Goal: Transaction & Acquisition: Purchase product/service

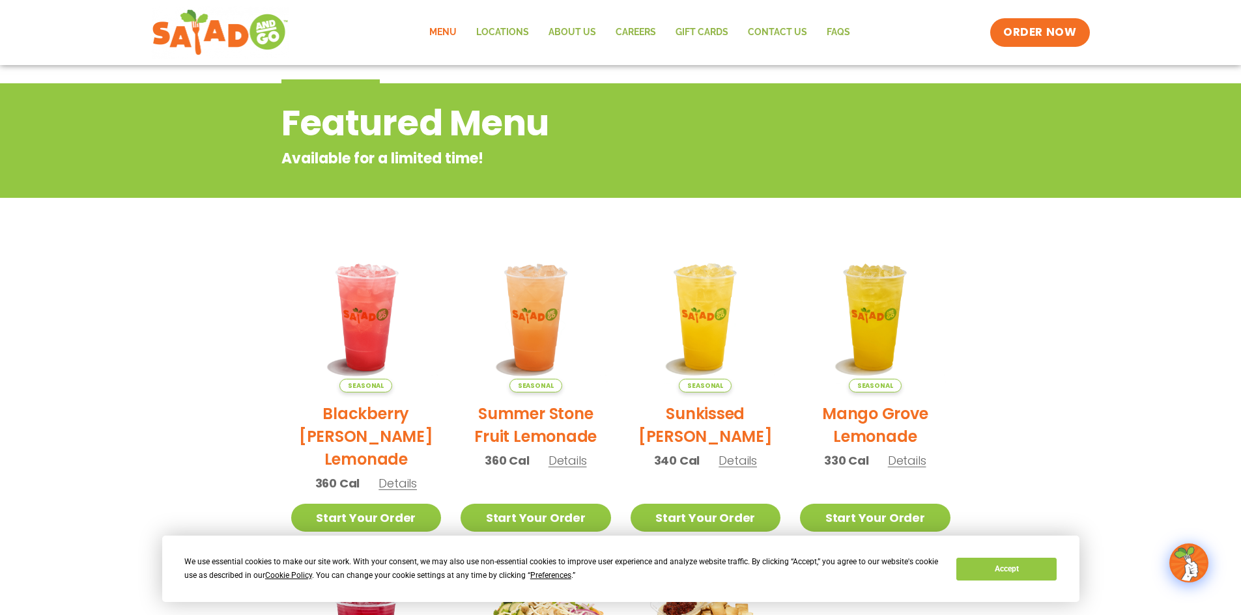
scroll to position [195, 0]
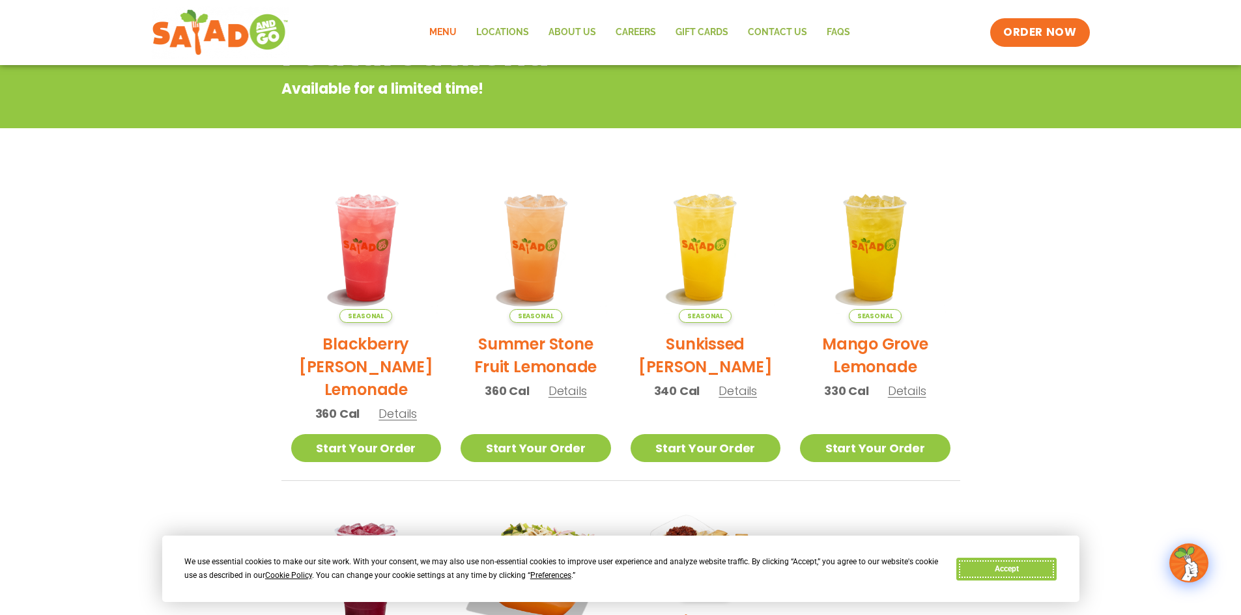
click at [1009, 564] on button "Accept" at bounding box center [1006, 569] width 100 height 23
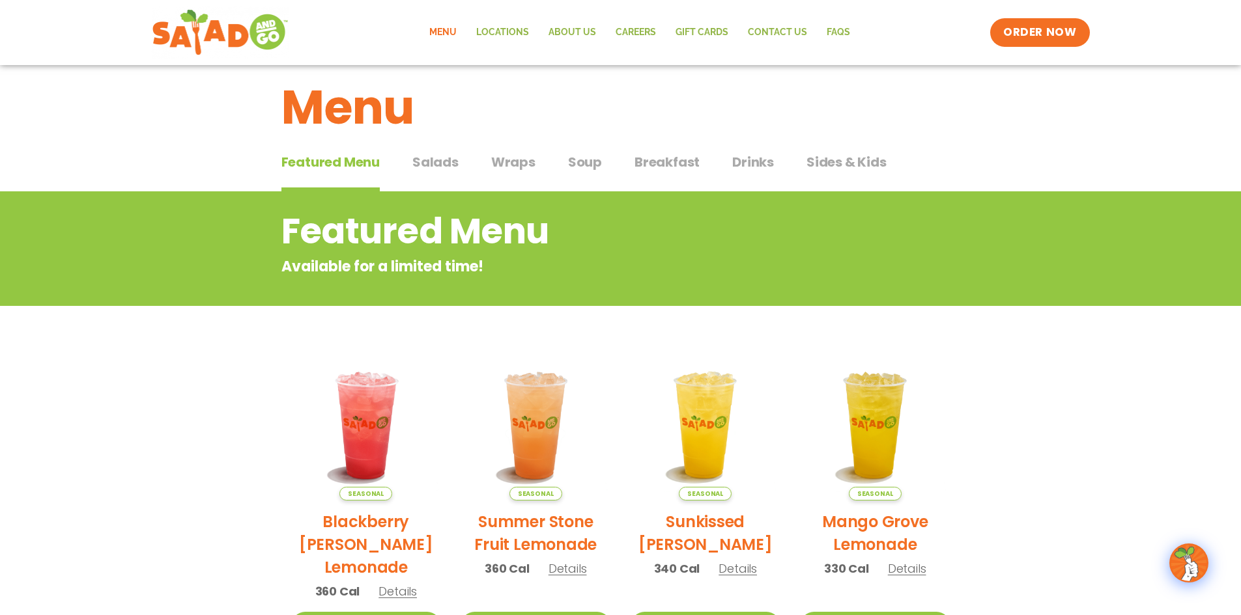
scroll to position [0, 0]
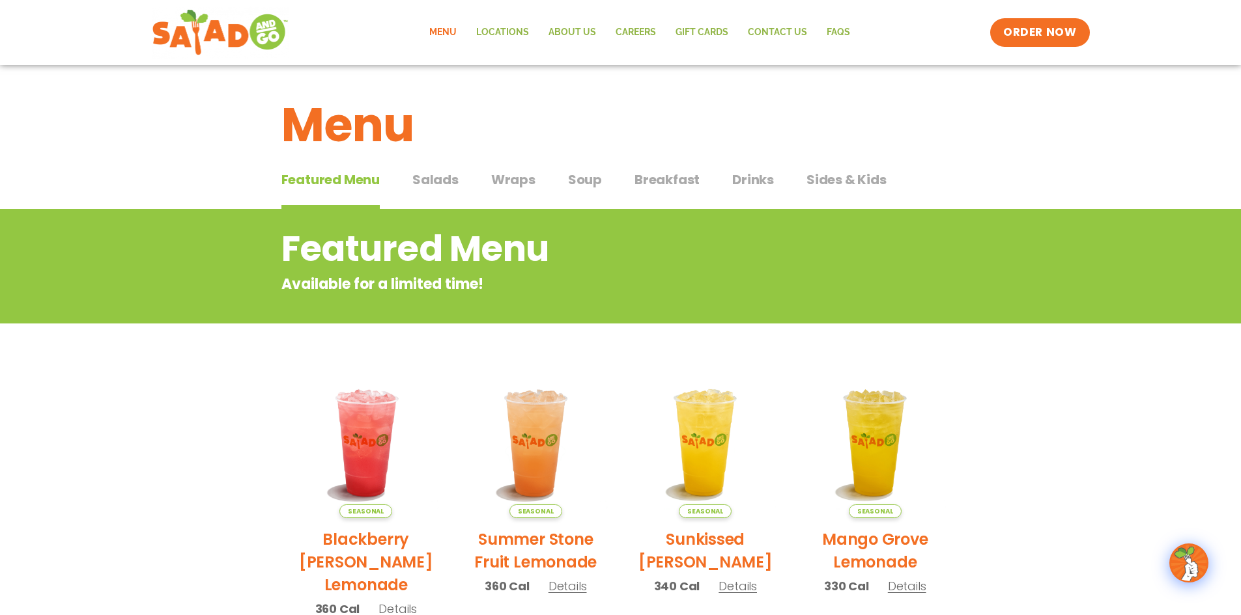
click at [418, 175] on span "Salads" at bounding box center [435, 180] width 46 height 20
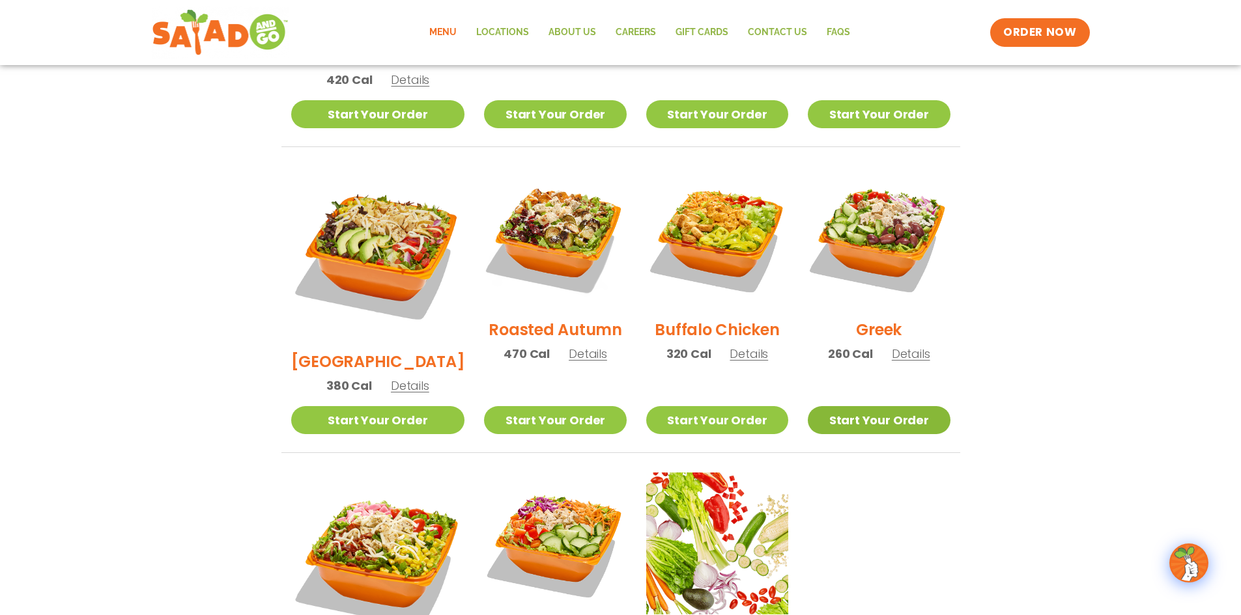
scroll to position [521, 0]
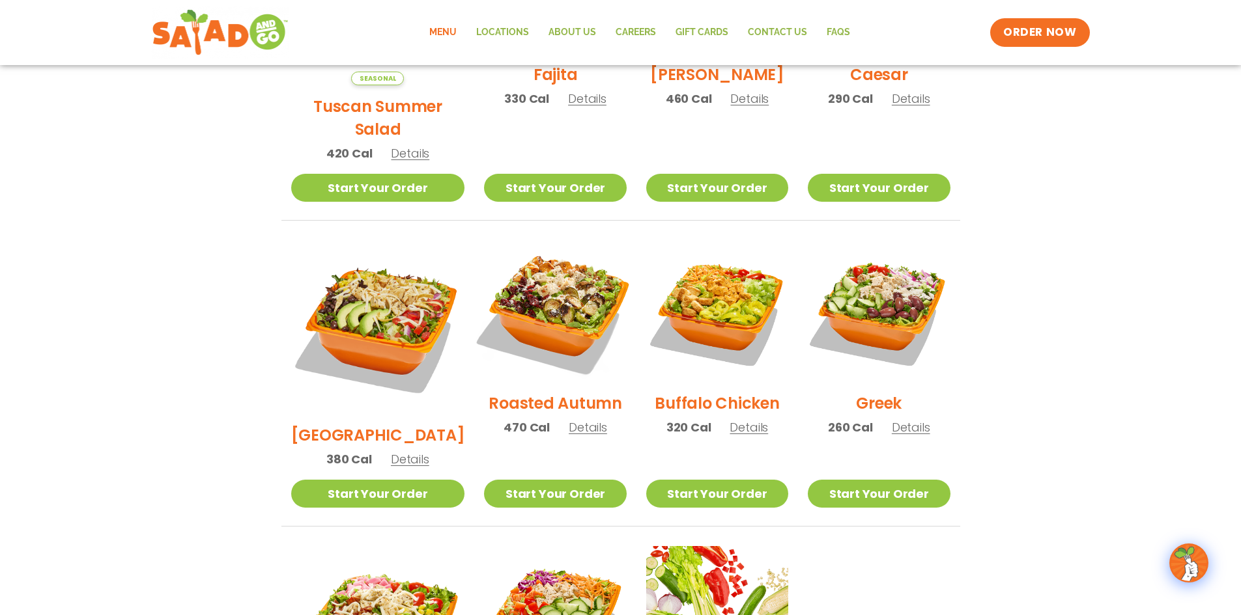
click at [494, 275] on img at bounding box center [554, 311] width 167 height 167
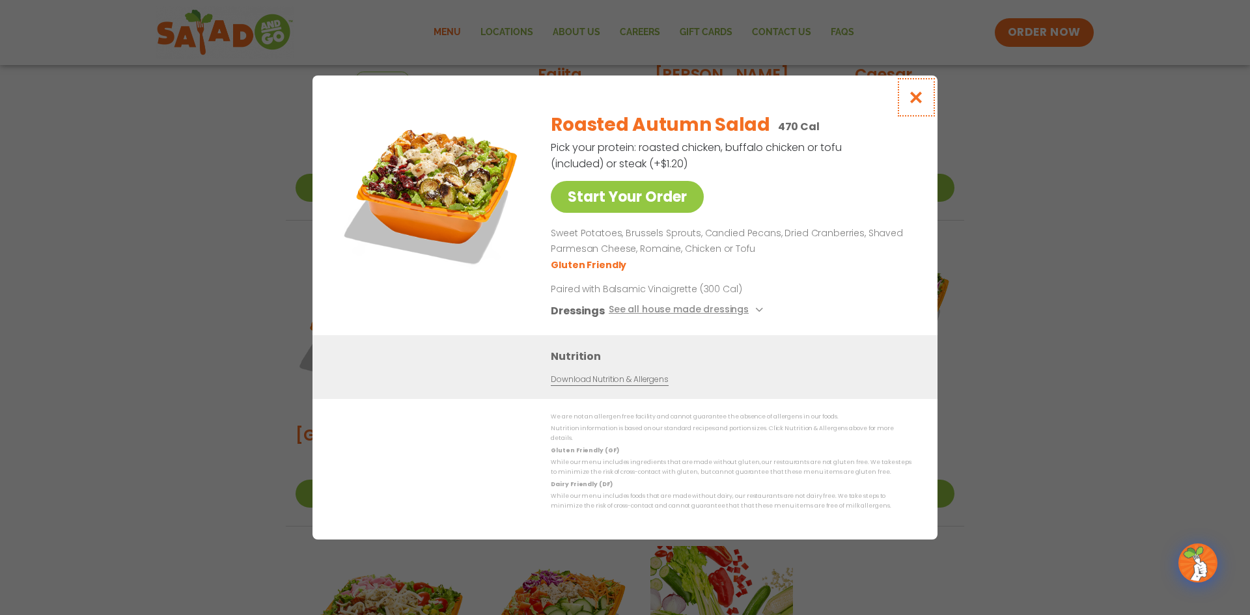
click at [919, 95] on icon "Close modal" at bounding box center [916, 98] width 16 height 14
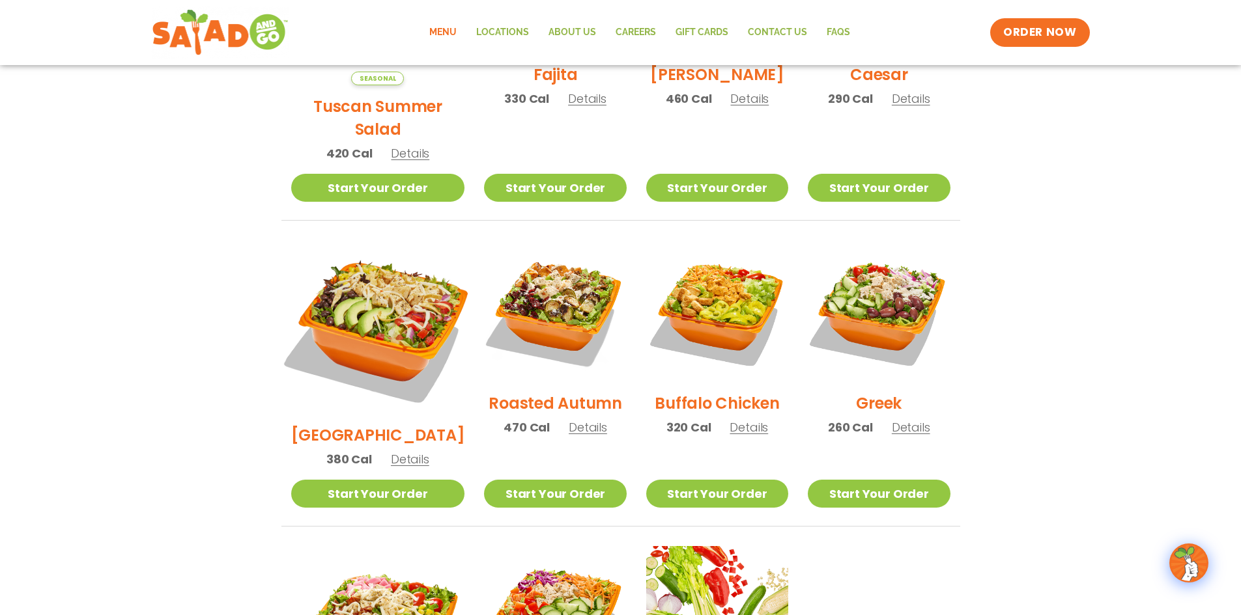
click at [384, 284] on img at bounding box center [377, 327] width 204 height 204
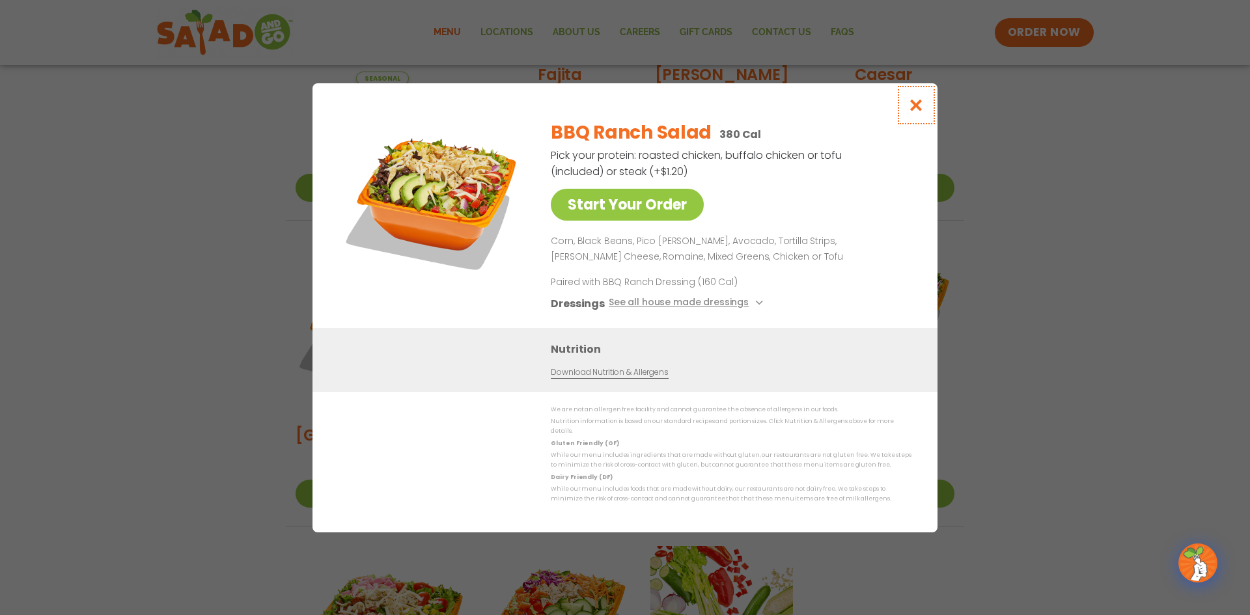
click at [918, 112] on icon "Close modal" at bounding box center [916, 105] width 16 height 14
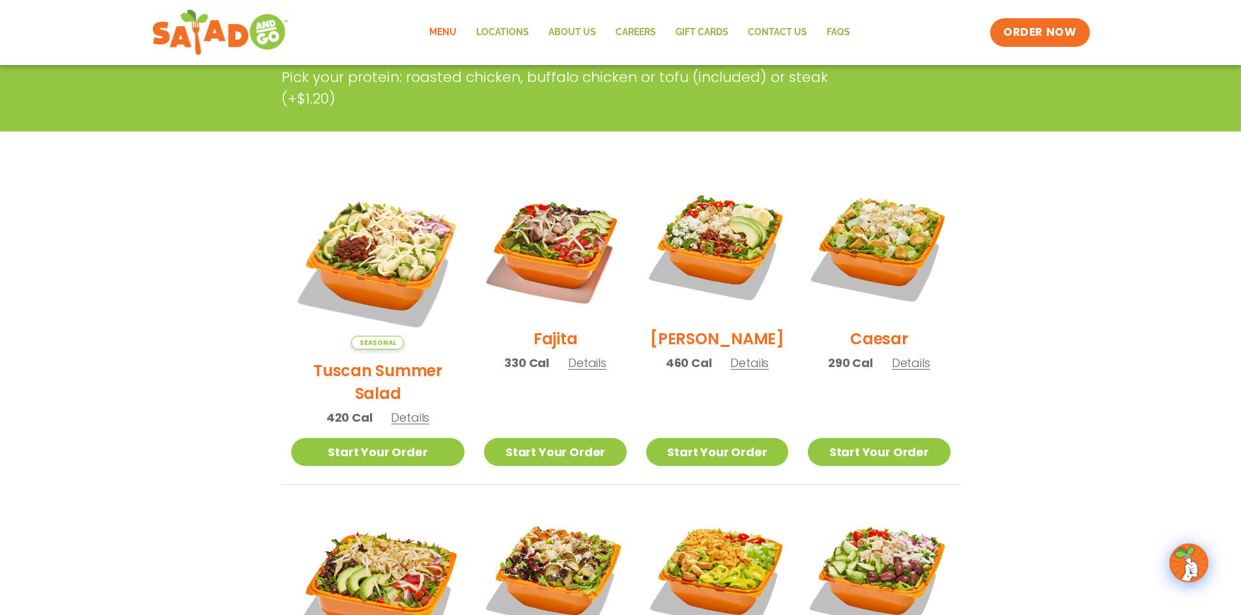
scroll to position [65, 0]
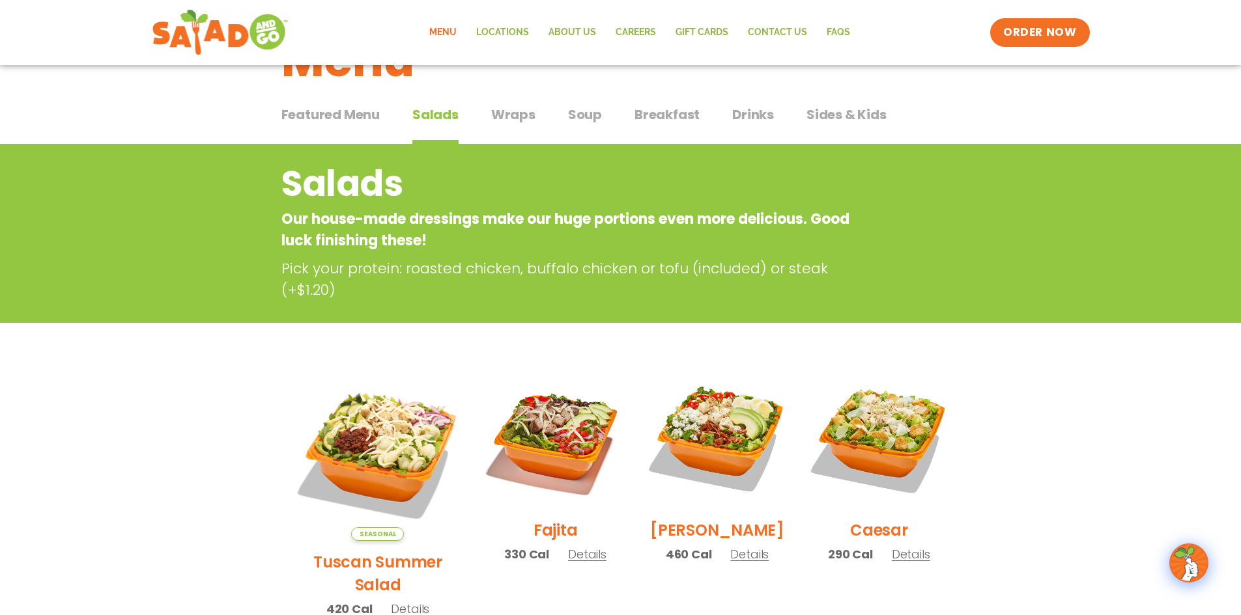
click at [494, 117] on span "Wraps" at bounding box center [513, 115] width 44 height 20
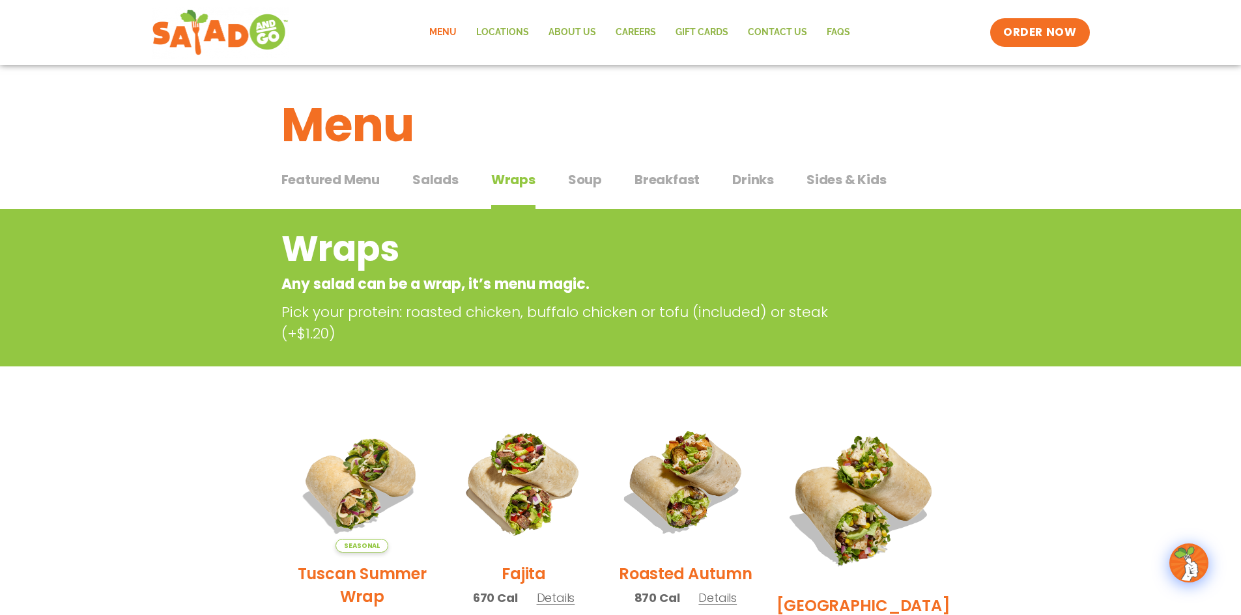
click at [574, 176] on span "Soup" at bounding box center [585, 180] width 34 height 20
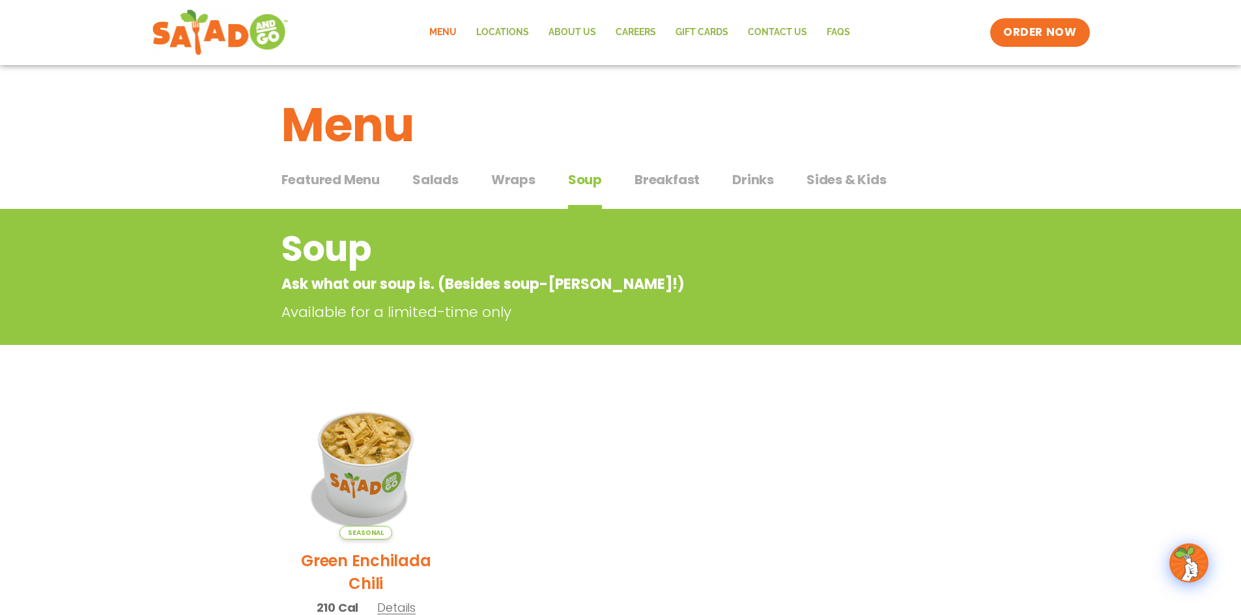
click at [669, 182] on span "Breakfast" at bounding box center [666, 180] width 65 height 20
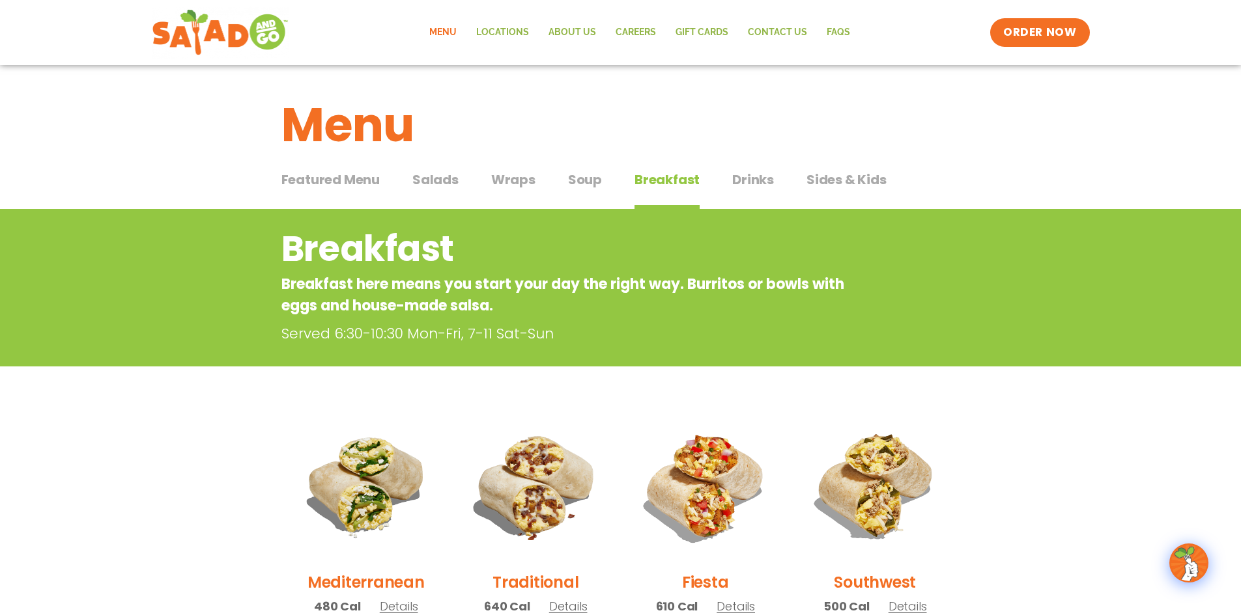
click at [843, 174] on span "Sides & Kids" at bounding box center [846, 180] width 80 height 20
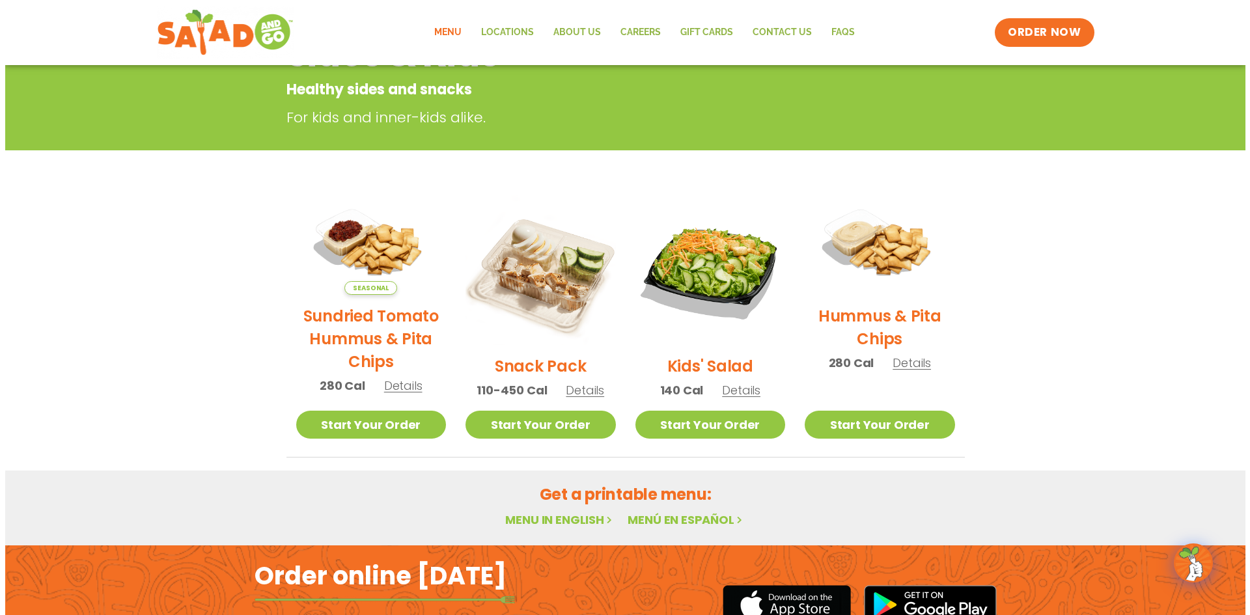
scroll to position [195, 0]
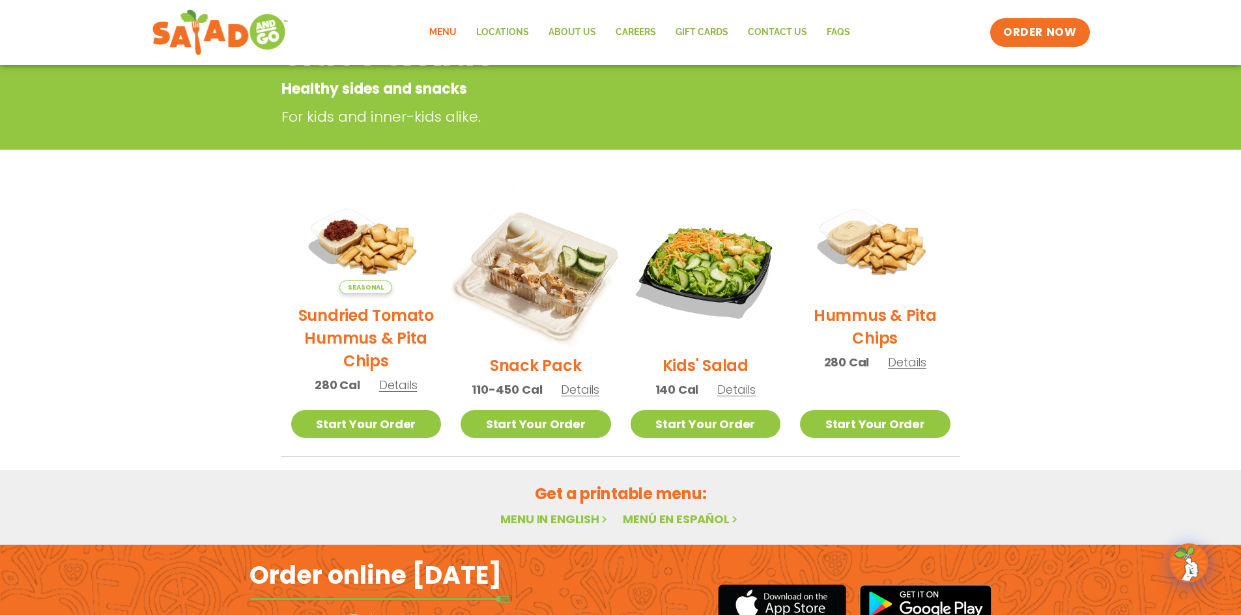
click at [514, 274] on img at bounding box center [535, 269] width 176 height 176
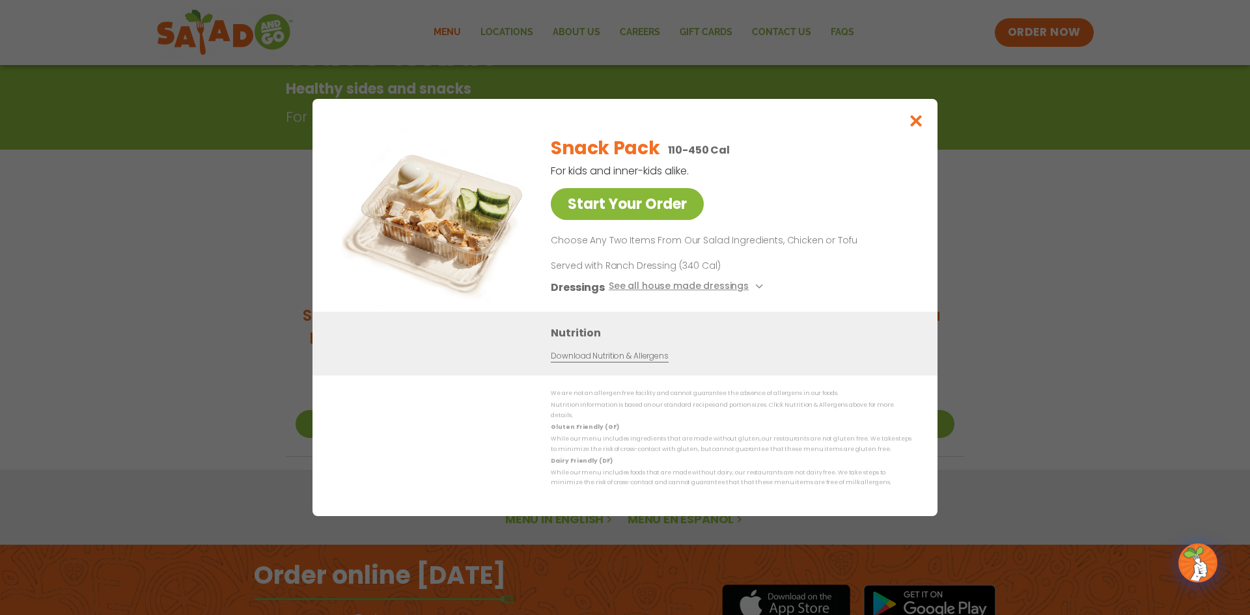
click at [648, 206] on link "Start Your Order" at bounding box center [627, 204] width 153 height 32
